Goal: Transaction & Acquisition: Purchase product/service

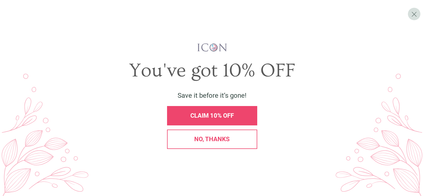
click at [235, 114] on div "CLAIM 10% OFF" at bounding box center [212, 116] width 81 height 6
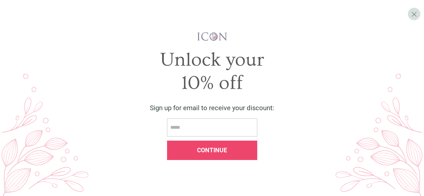
click at [404, 14] on div "Unlock your 10% off Sign up for email to receive your discount: Continue" at bounding box center [211, 98] width 407 height 180
click at [408, 14] on div "X" at bounding box center [414, 14] width 12 height 12
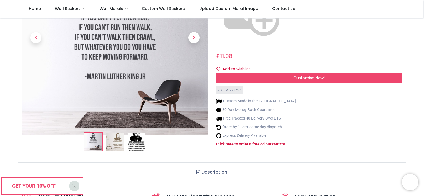
scroll to position [111, 0]
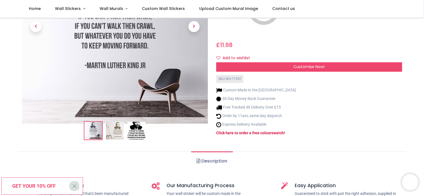
click at [117, 122] on img at bounding box center [115, 131] width 18 height 18
click at [142, 122] on img at bounding box center [137, 131] width 18 height 18
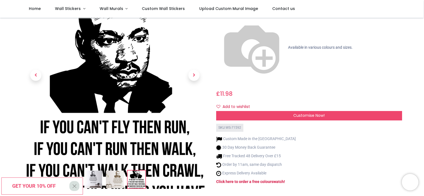
scroll to position [55, 0]
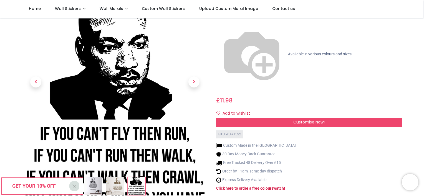
drag, startPoint x: 117, startPoint y: 170, endPoint x: 127, endPoint y: 165, distance: 11.2
click at [117, 178] on img at bounding box center [115, 187] width 18 height 18
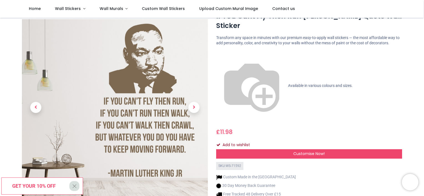
scroll to position [0, 0]
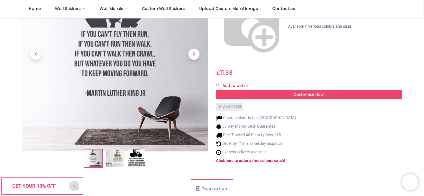
scroll to position [28, 0]
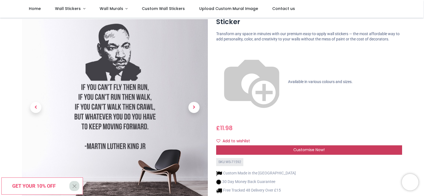
click at [311, 147] on span "Customise Now!" at bounding box center [308, 150] width 31 height 6
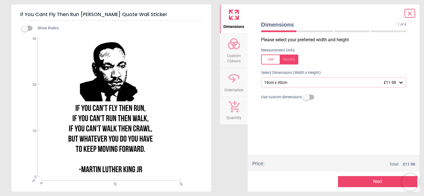
click at [402, 85] on icon at bounding box center [401, 83] width 6 height 6
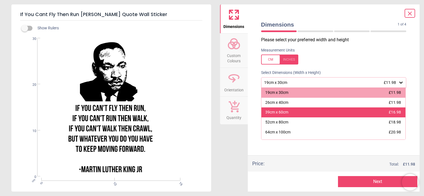
click at [392, 111] on span "£16.98" at bounding box center [395, 112] width 12 height 4
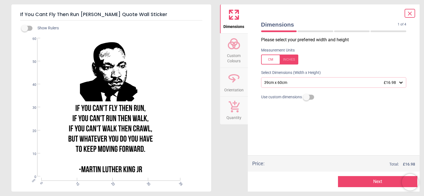
click at [396, 80] on div "39cm x 60cm £16.98" at bounding box center [331, 82] width 135 height 5
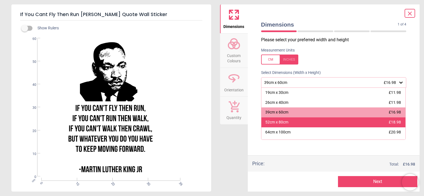
click at [378, 121] on div "52cm x 80cm £18.98" at bounding box center [333, 123] width 144 height 10
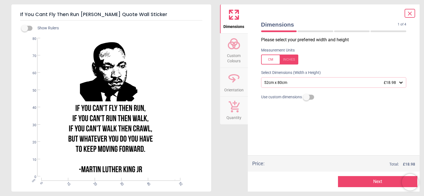
click at [105, 144] on div "Created with Snap null" at bounding box center [110, 107] width 199 height 139
drag, startPoint x: 146, startPoint y: 148, endPoint x: 76, endPoint y: 109, distance: 80.1
click at [76, 109] on div "Created with Snap null" at bounding box center [110, 107] width 199 height 139
click at [367, 179] on button "Next" at bounding box center [377, 181] width 79 height 11
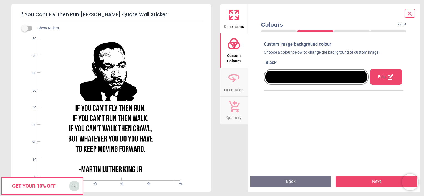
click at [373, 183] on button "Next" at bounding box center [377, 181] width 82 height 11
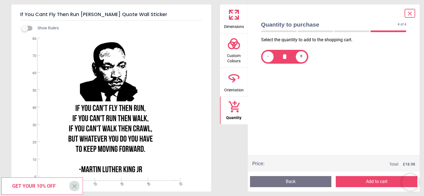
click at [296, 180] on button "Back" at bounding box center [291, 181] width 82 height 11
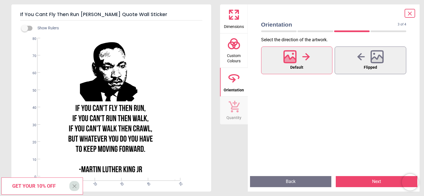
click at [362, 185] on button "Next" at bounding box center [377, 181] width 82 height 11
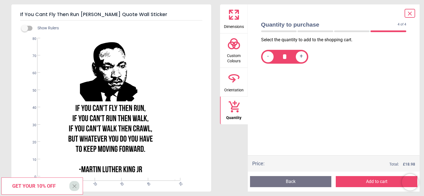
click at [288, 179] on button "Back" at bounding box center [291, 181] width 82 height 11
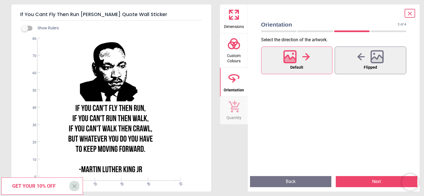
click at [288, 181] on button "Back" at bounding box center [291, 181] width 82 height 11
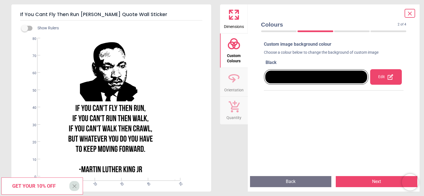
click at [288, 181] on button "Back" at bounding box center [291, 181] width 82 height 11
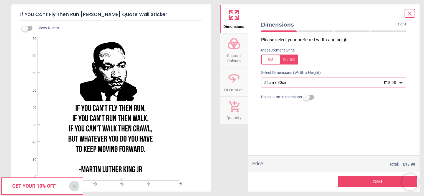
click at [412, 14] on icon at bounding box center [409, 13] width 7 height 7
